Goal: Check status

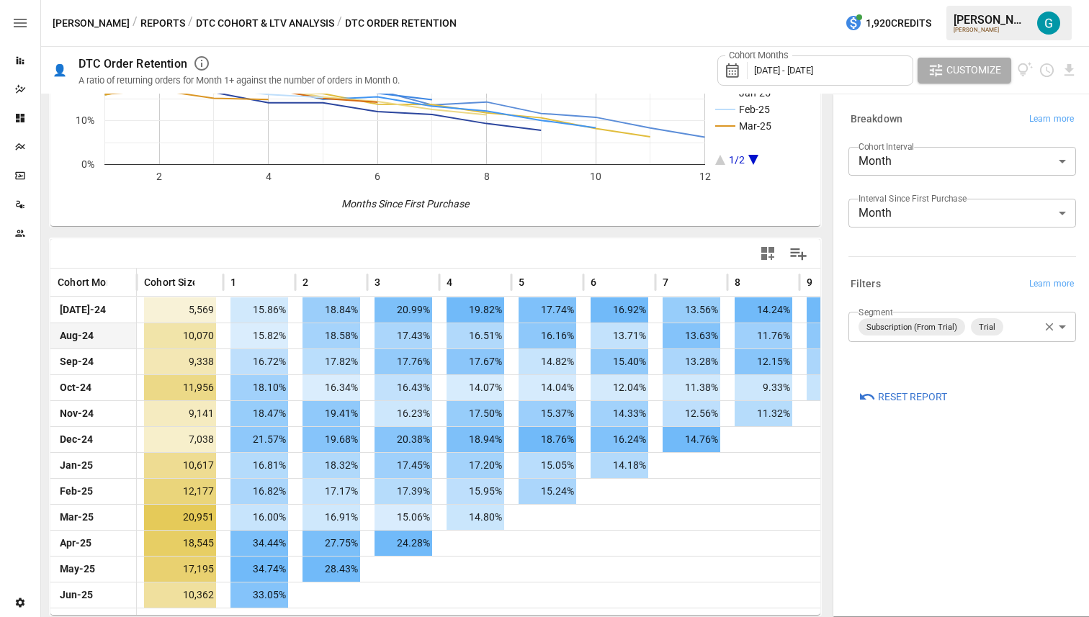
scroll to position [0, 339]
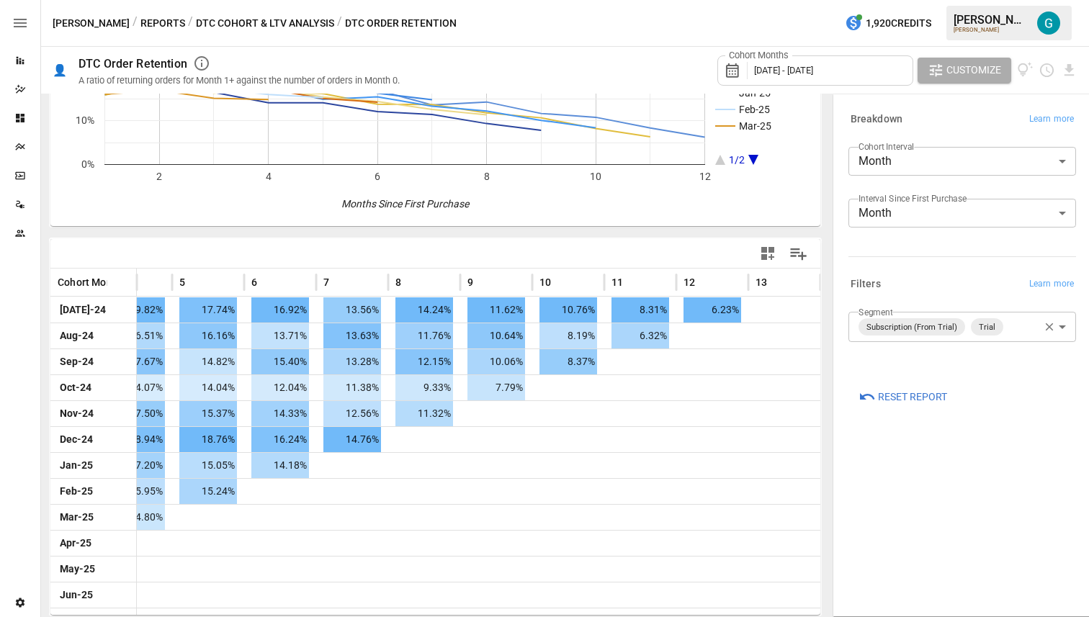
click at [785, 68] on span "[DATE] - [DATE]" at bounding box center [783, 70] width 59 height 11
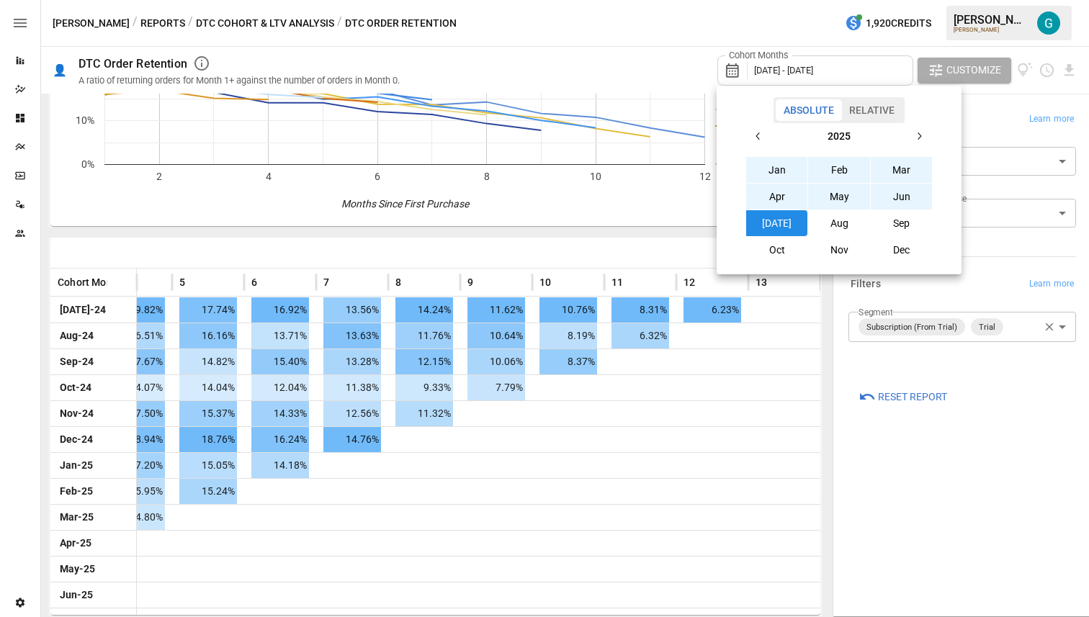
click at [757, 127] on button "button" at bounding box center [758, 136] width 26 height 26
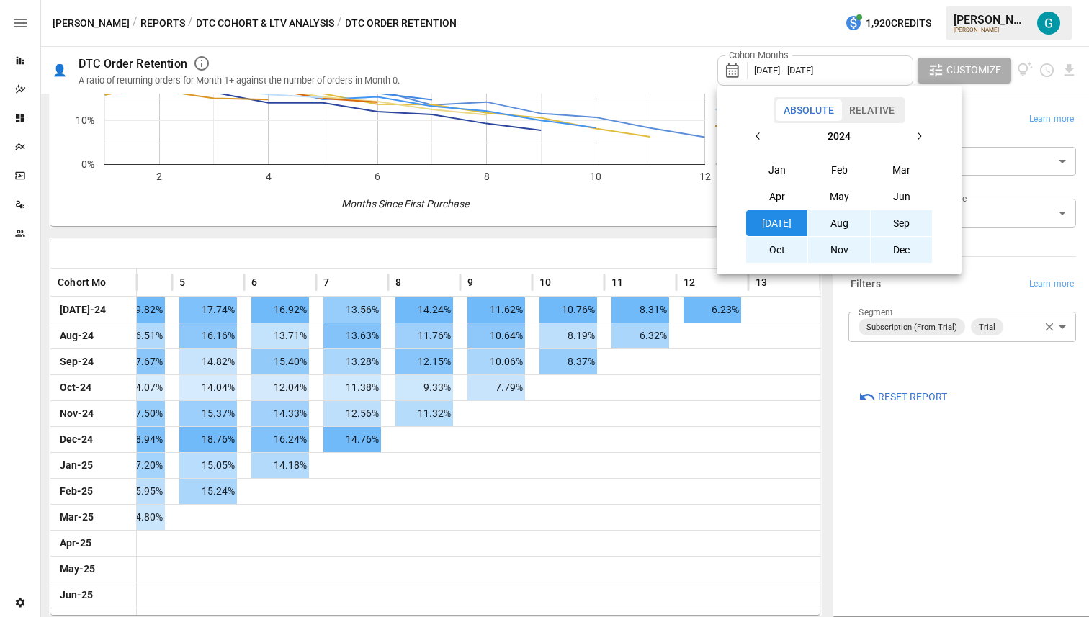
click at [757, 127] on button "button" at bounding box center [758, 136] width 26 height 26
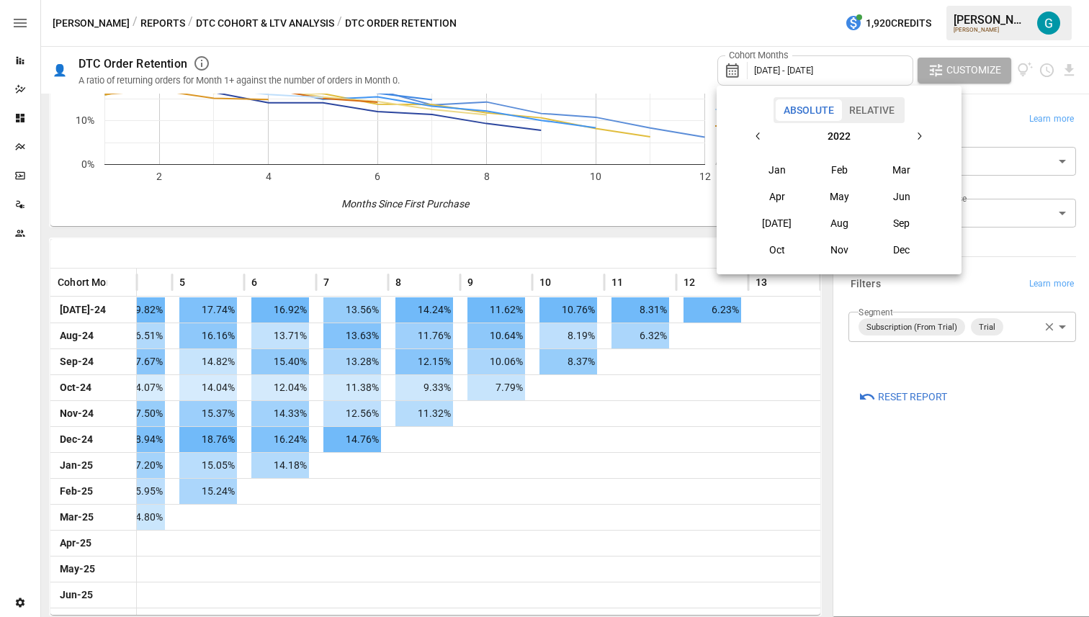
click at [780, 161] on button "Jan" at bounding box center [777, 170] width 62 height 26
click at [929, 138] on button "button" at bounding box center [919, 136] width 26 height 26
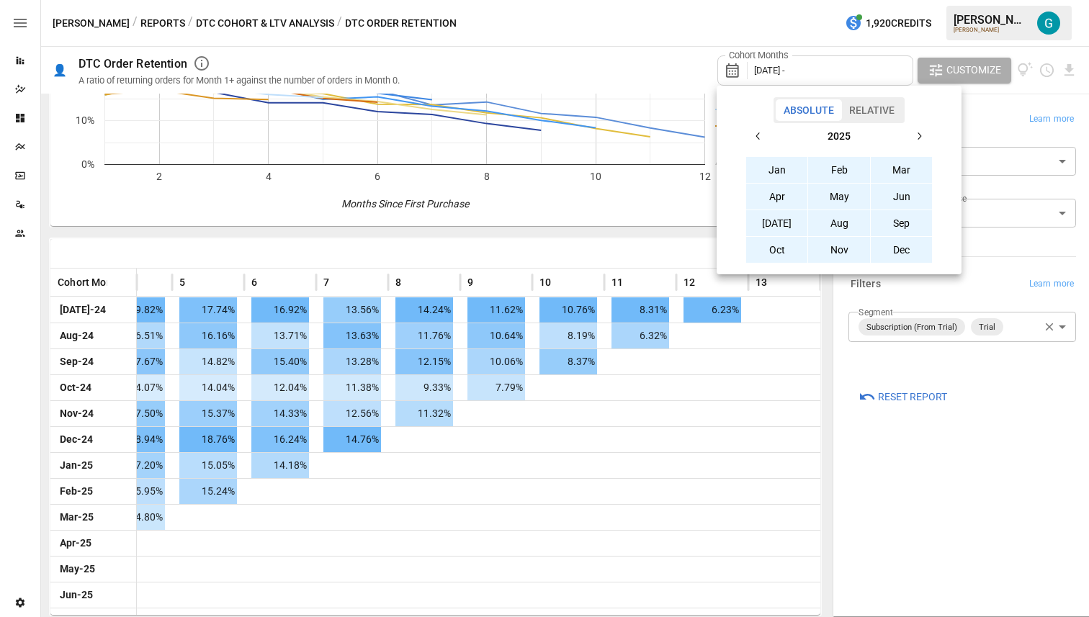
click at [907, 251] on button "Dec" at bounding box center [902, 250] width 62 height 26
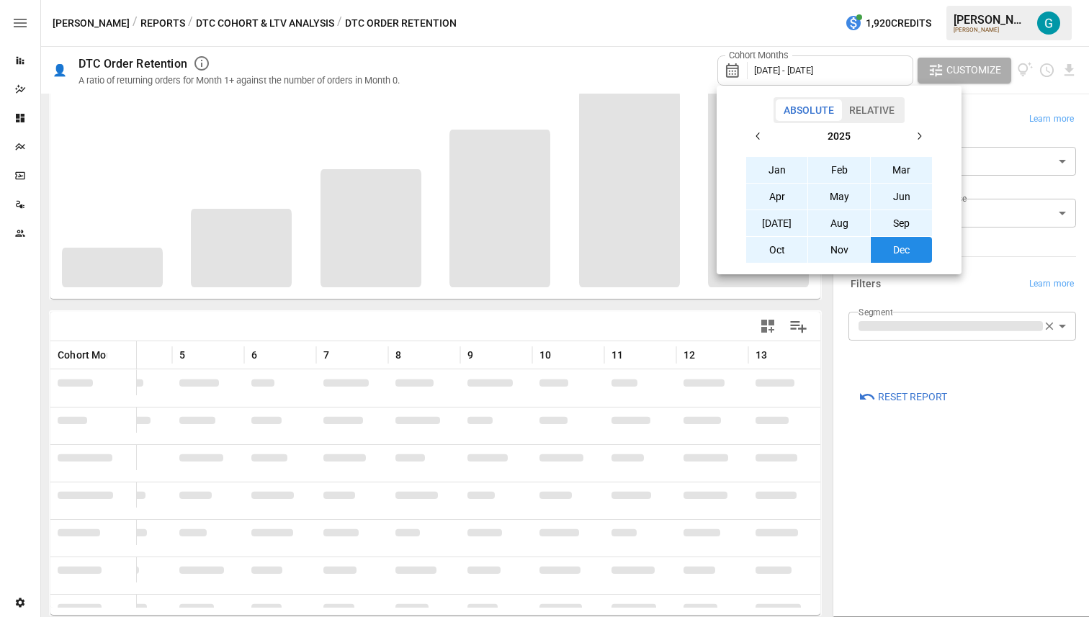
click at [947, 479] on div at bounding box center [544, 308] width 1089 height 617
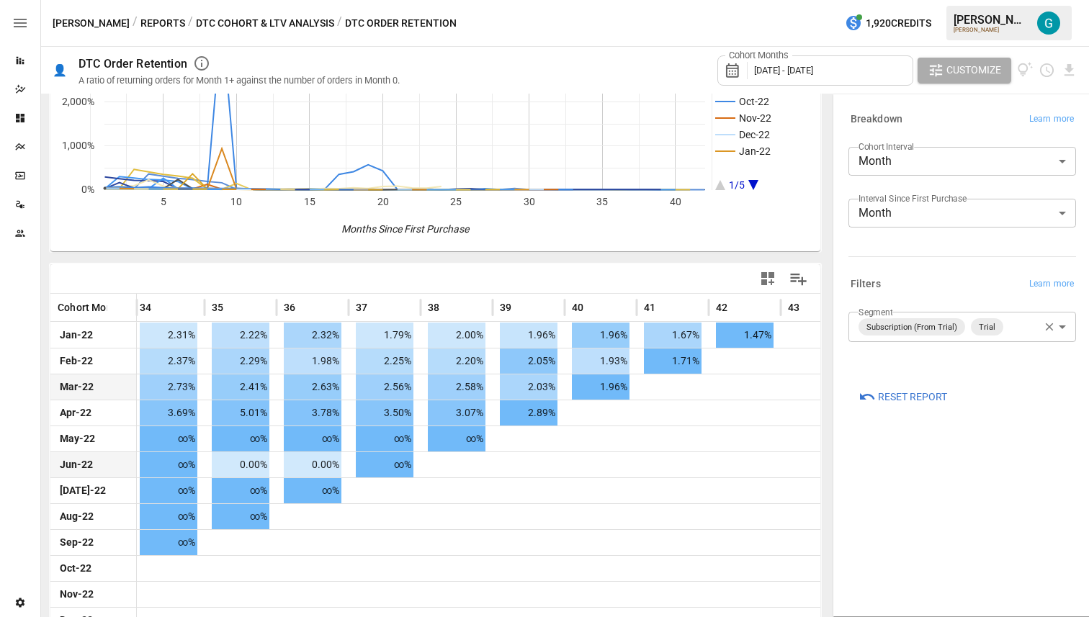
scroll to position [0, 2499]
